Goal: Information Seeking & Learning: Compare options

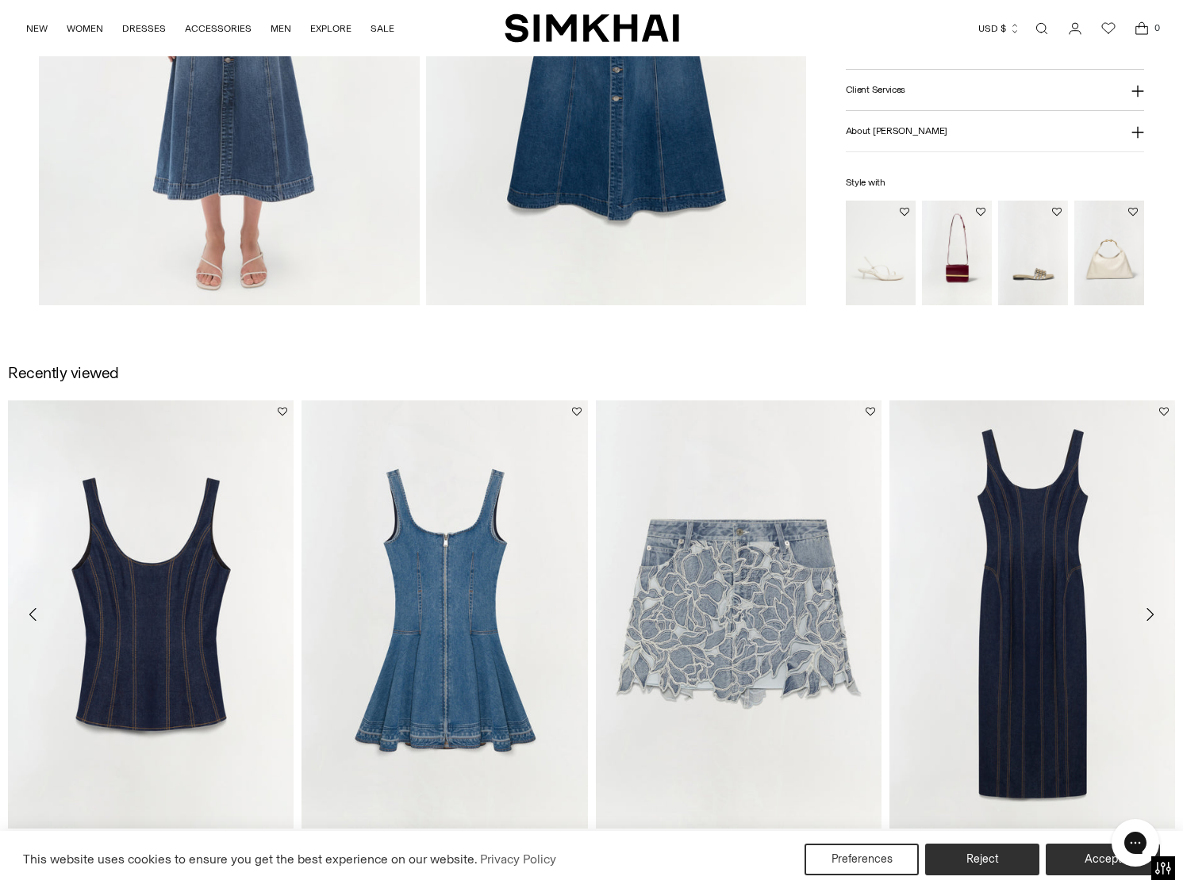
scroll to position [1649, 0]
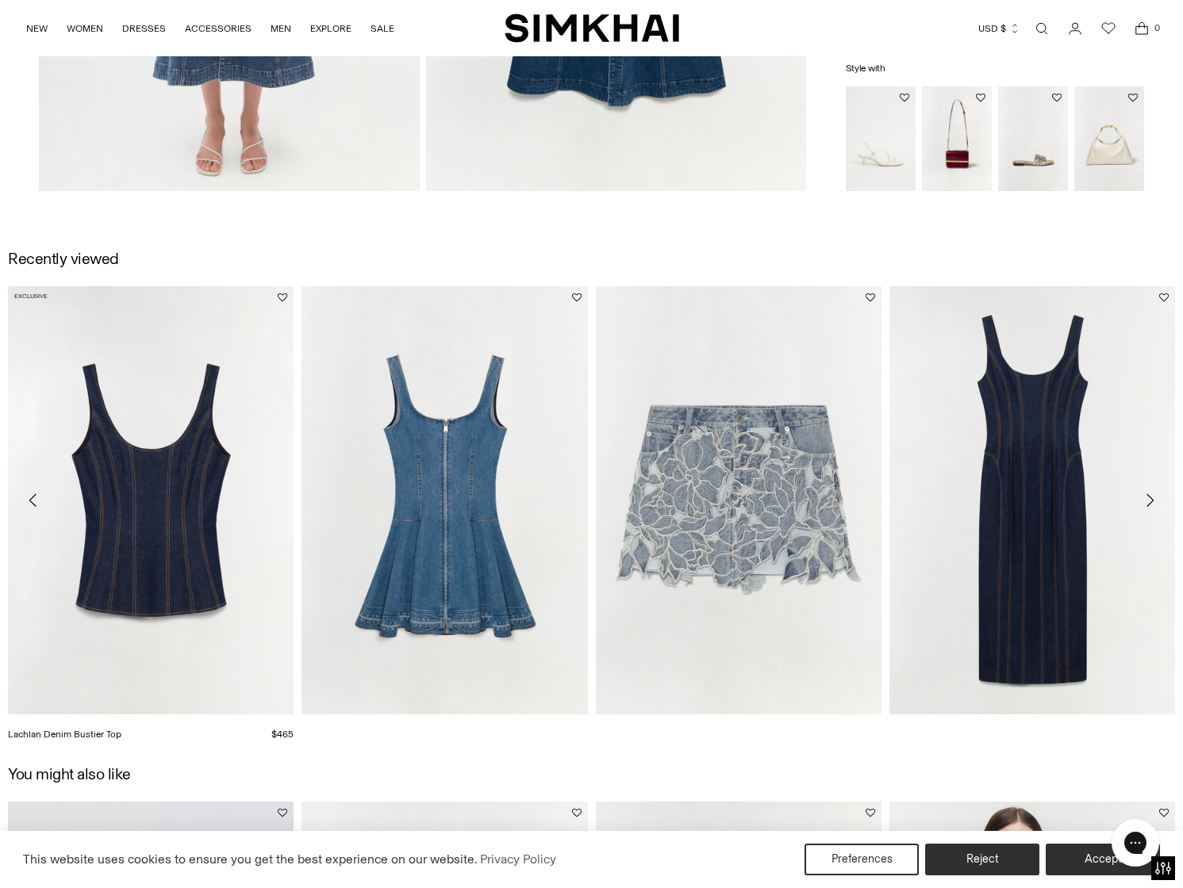
click at [0, 0] on img "Lachlan Denim Bustier Top" at bounding box center [0, 0] width 0 height 0
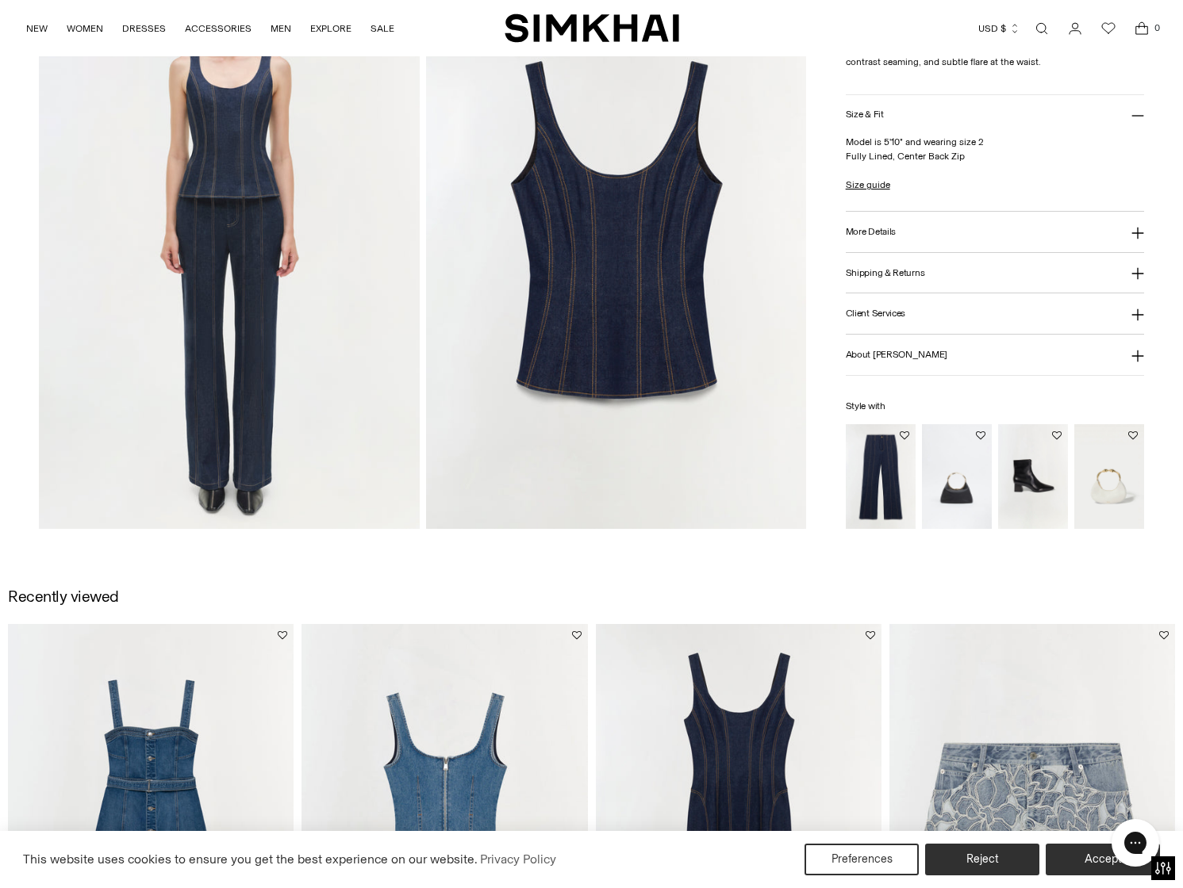
scroll to position [1547, 0]
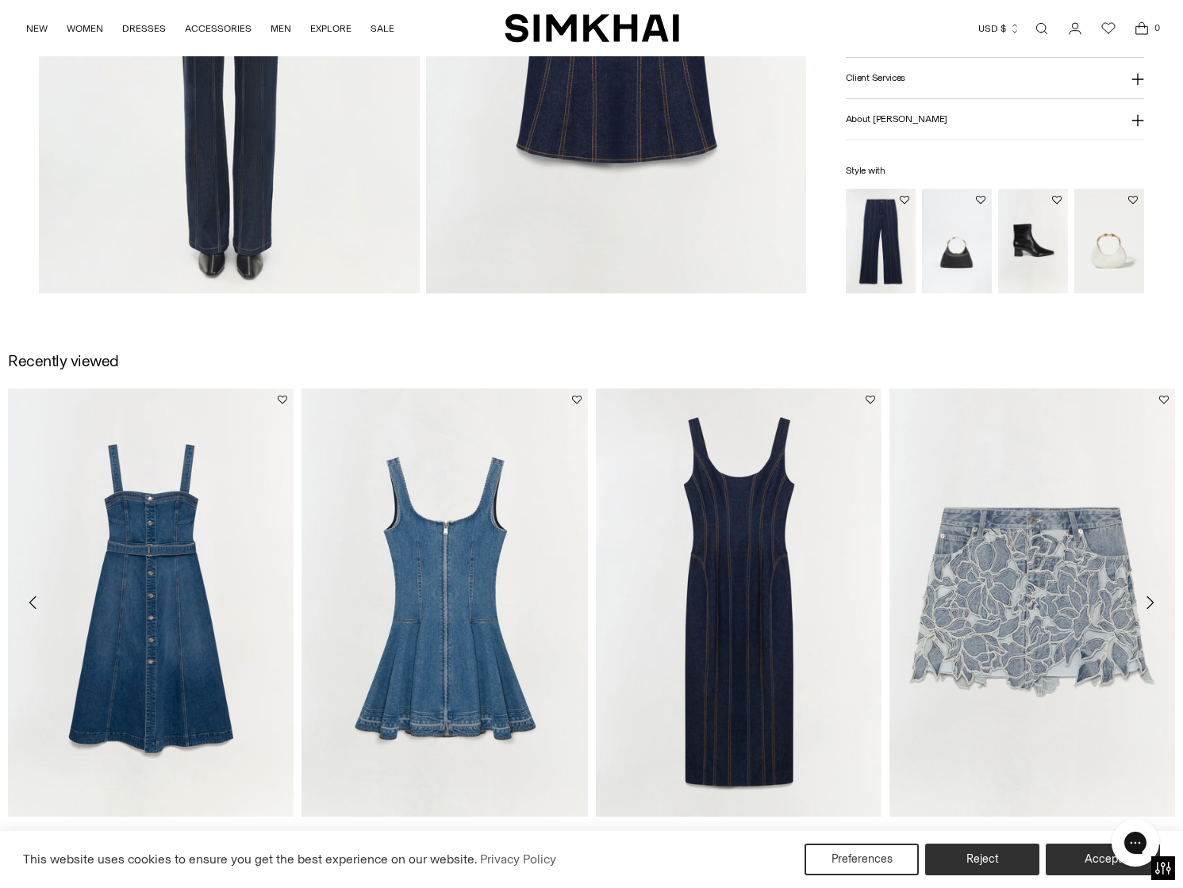
click at [0, 0] on img "Eleodra Dress" at bounding box center [0, 0] width 0 height 0
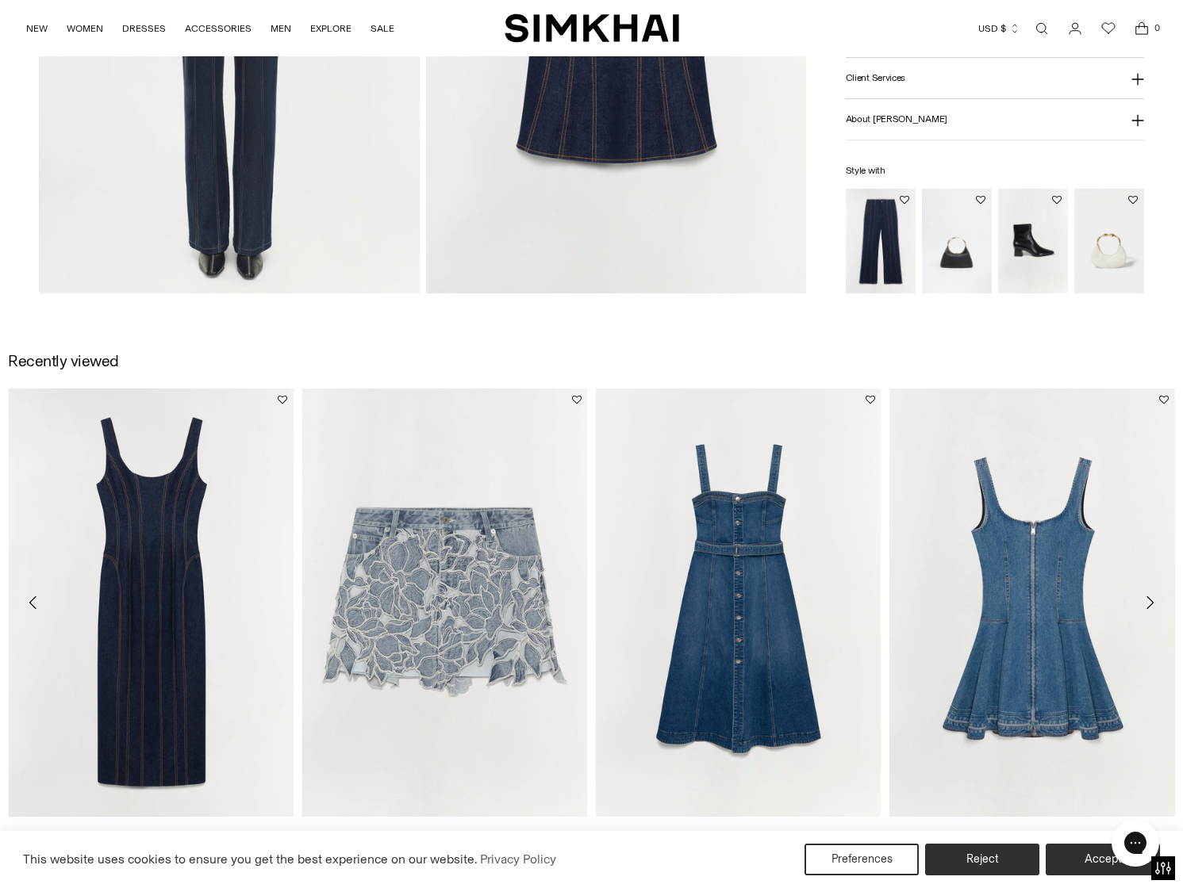
click at [0, 0] on img "Eleodra Dress" at bounding box center [0, 0] width 0 height 0
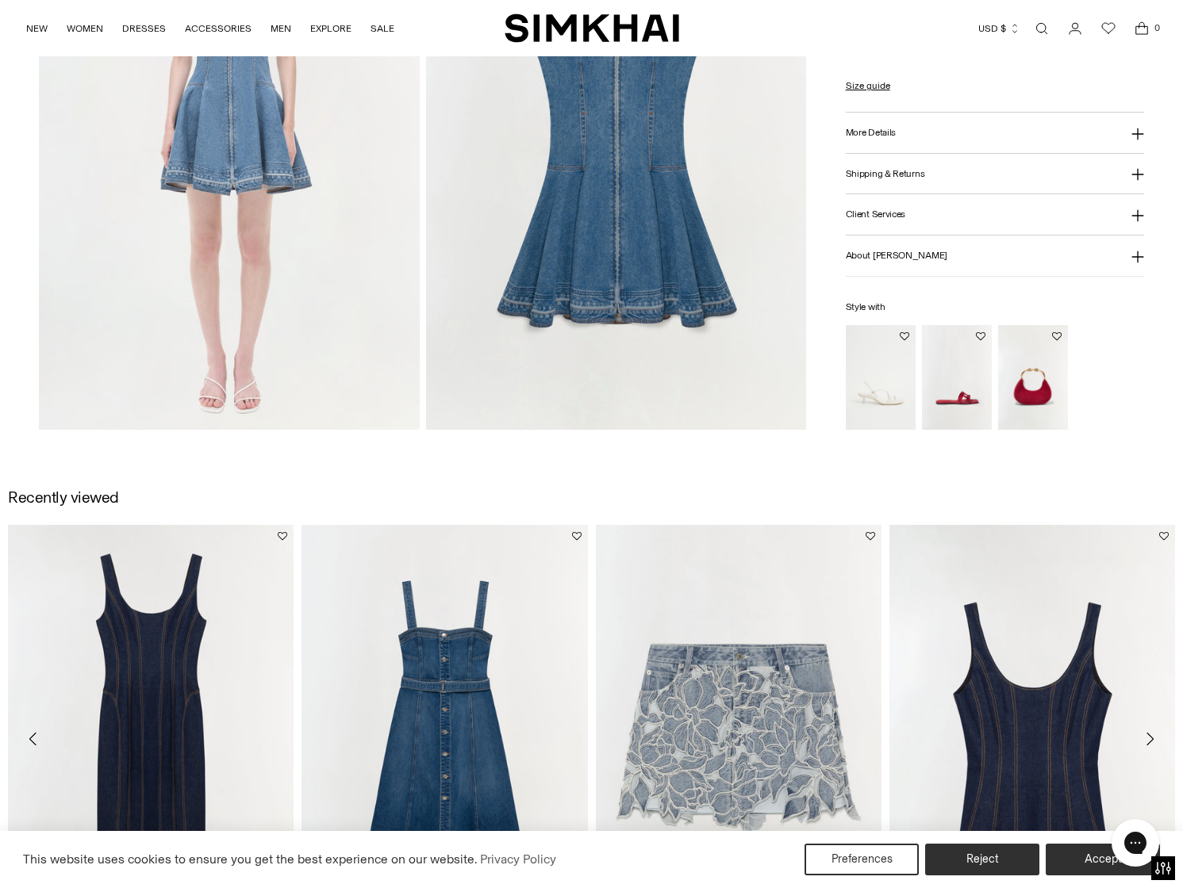
scroll to position [1214, 0]
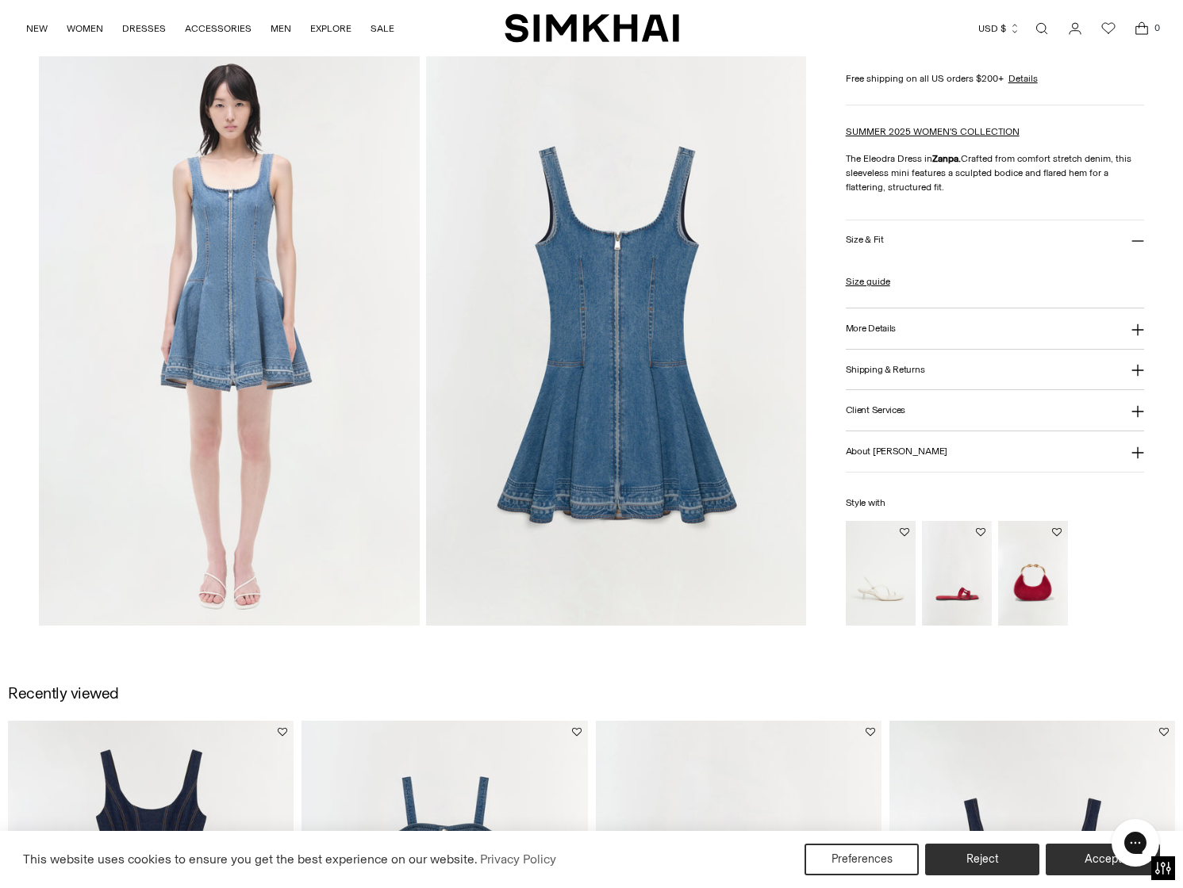
click at [639, 393] on img at bounding box center [616, 340] width 381 height 570
